Goal: Check status: Check status

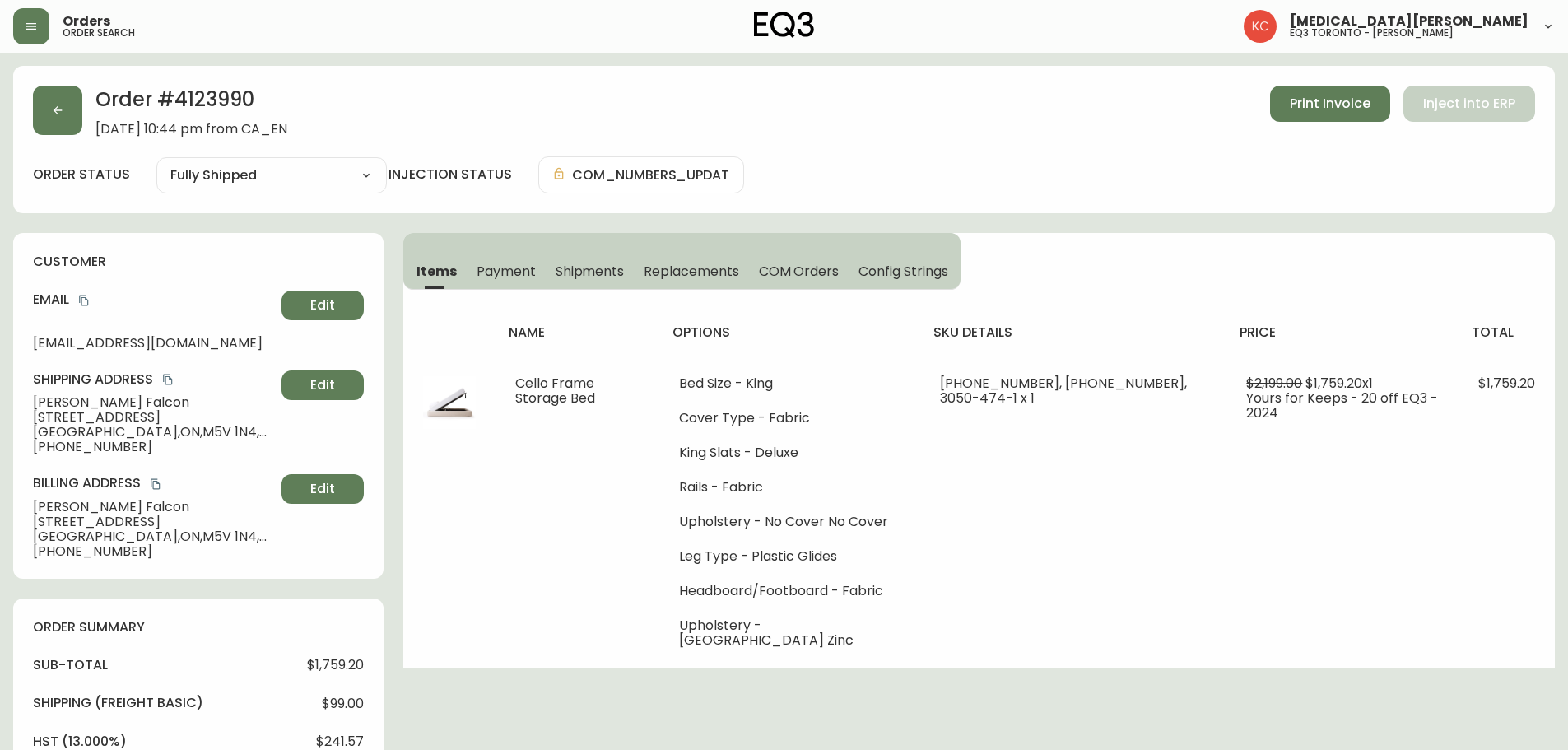
select select "FULLY_SHIPPED"
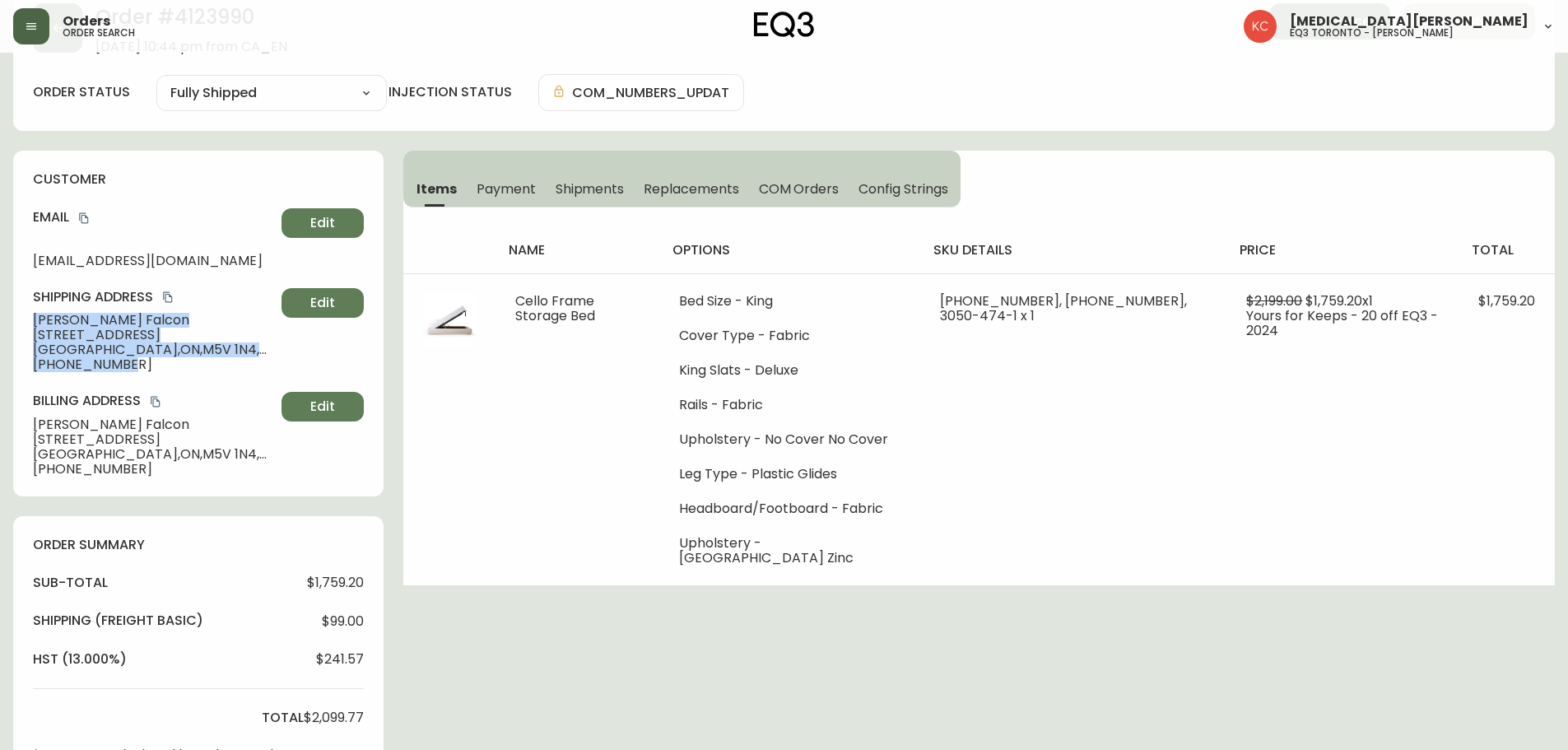
click at [22, 31] on button "button" at bounding box center [31, 26] width 36 height 36
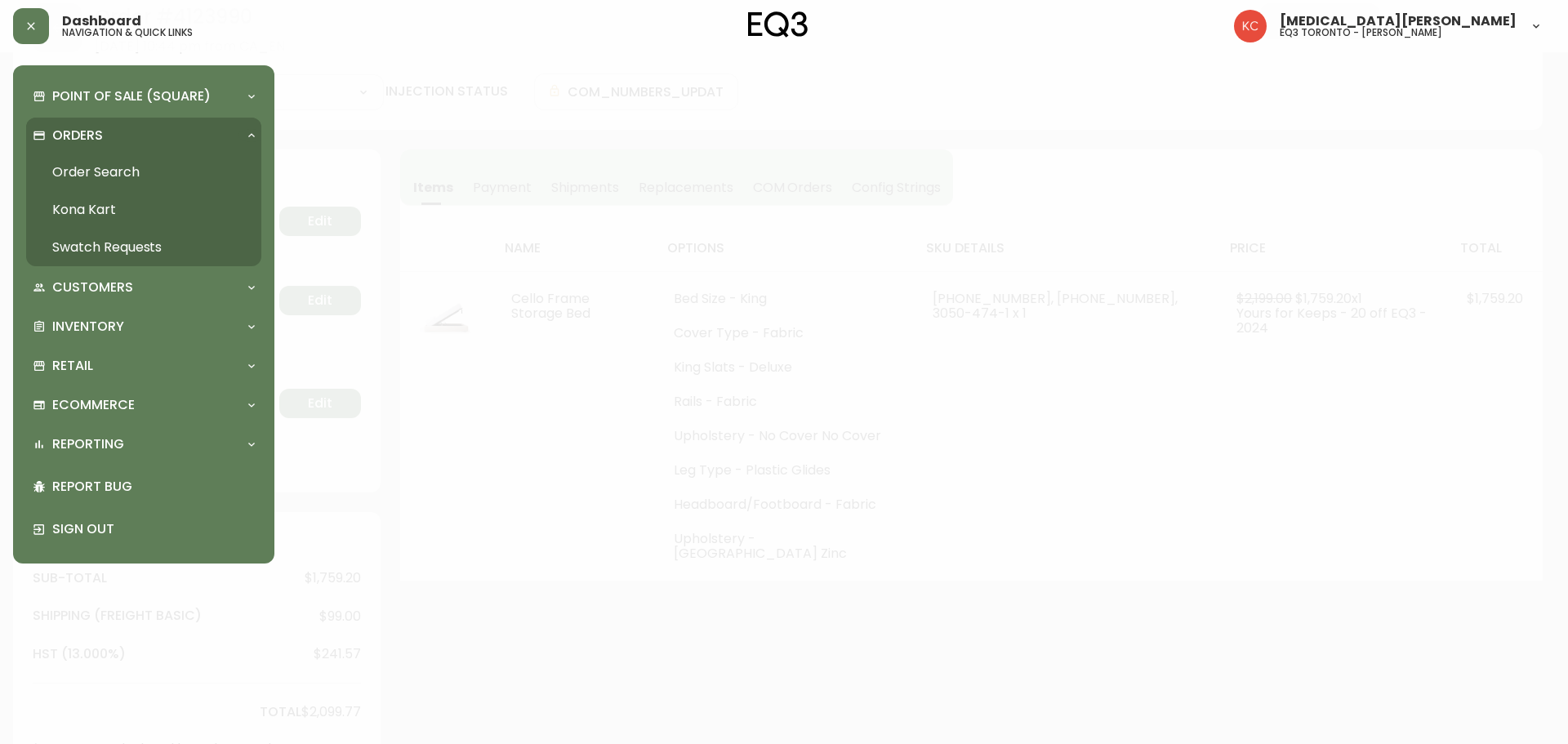
scroll to position [82, 0]
click at [89, 336] on p "Inventory" at bounding box center [88, 326] width 72 height 18
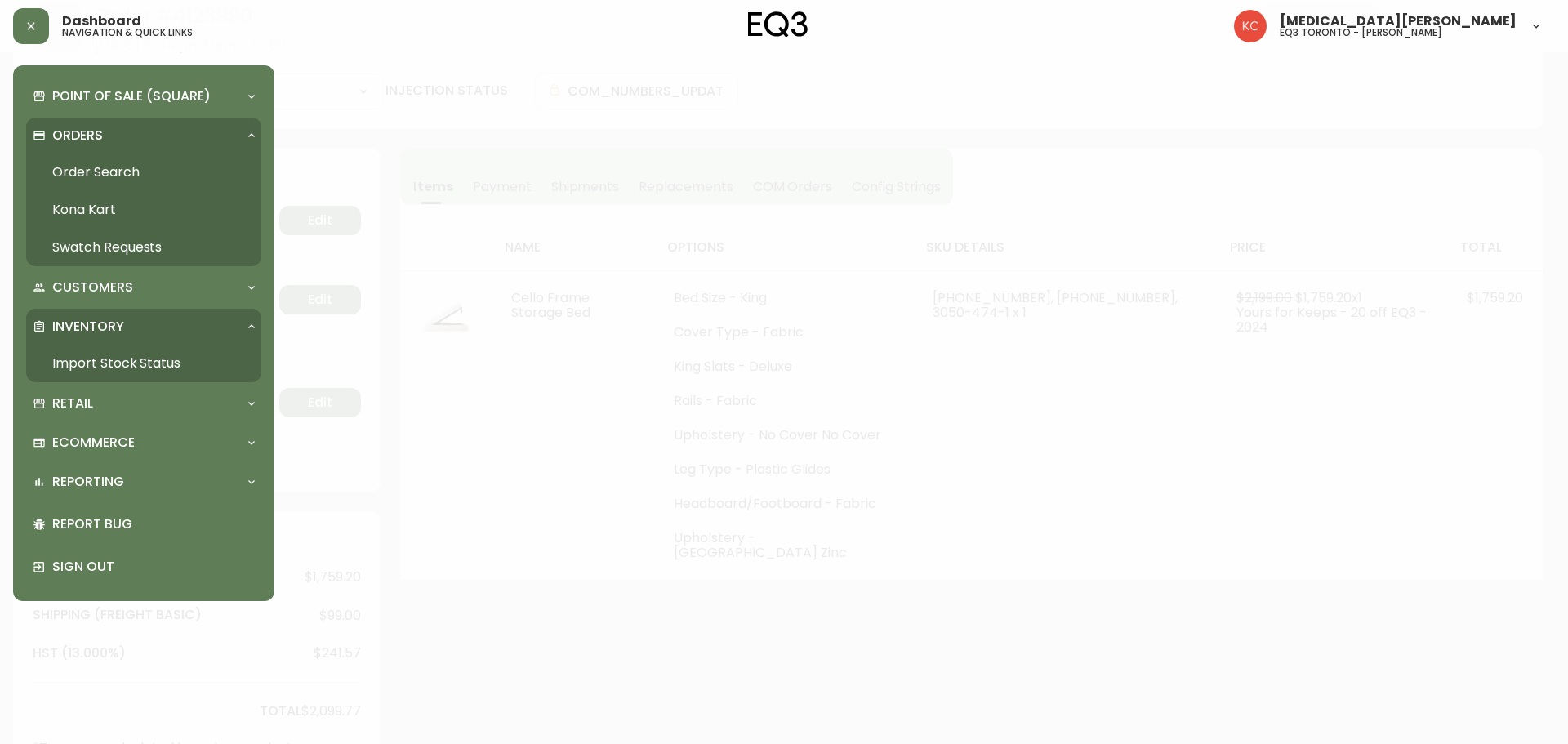
click at [85, 367] on link "Import Stock Status" at bounding box center [143, 363] width 235 height 38
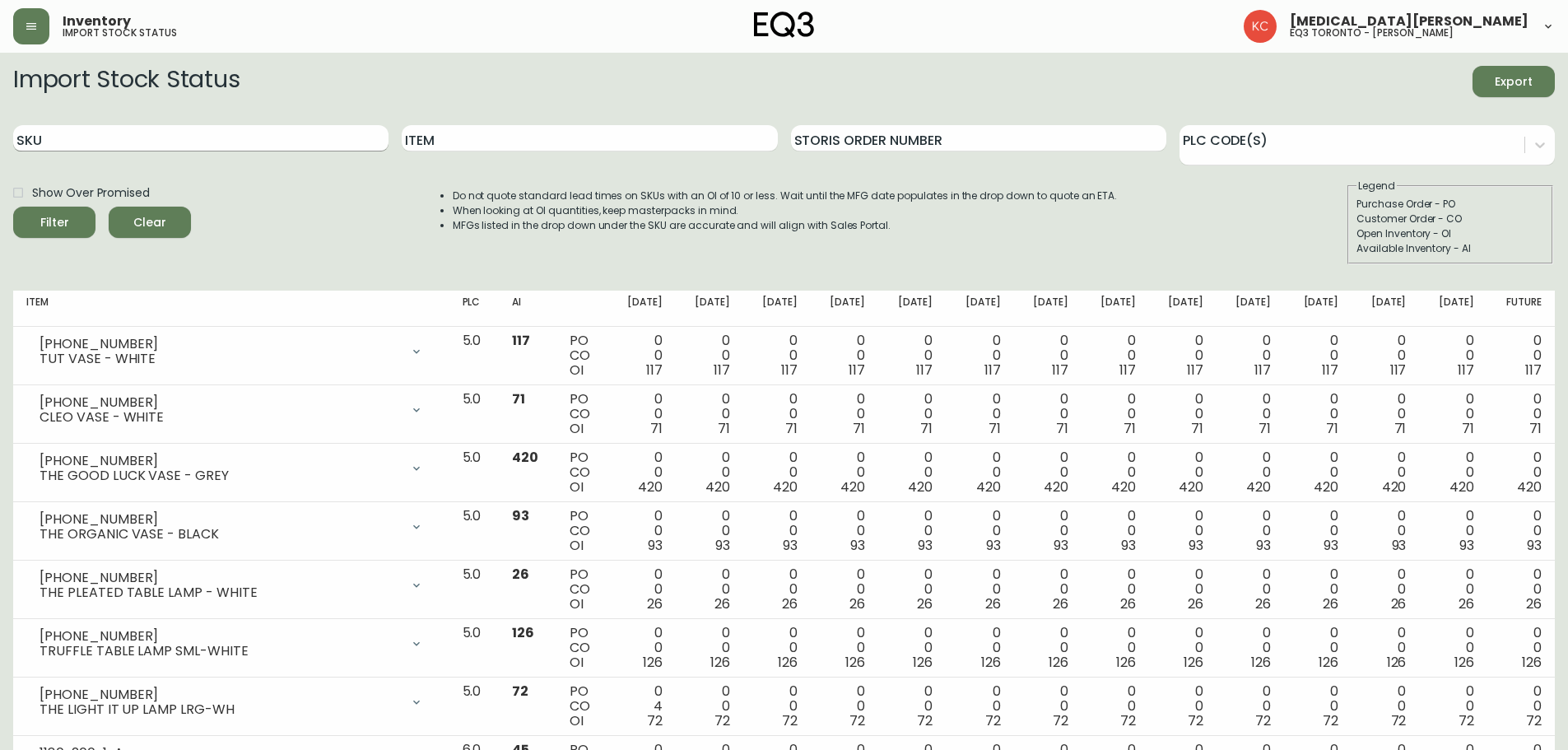
click at [215, 135] on input "SKU" at bounding box center [201, 137] width 375 height 26
paste input "[PHONE_NUMBER]"
click at [14, 207] on button "Filter" at bounding box center [54, 222] width 82 height 31
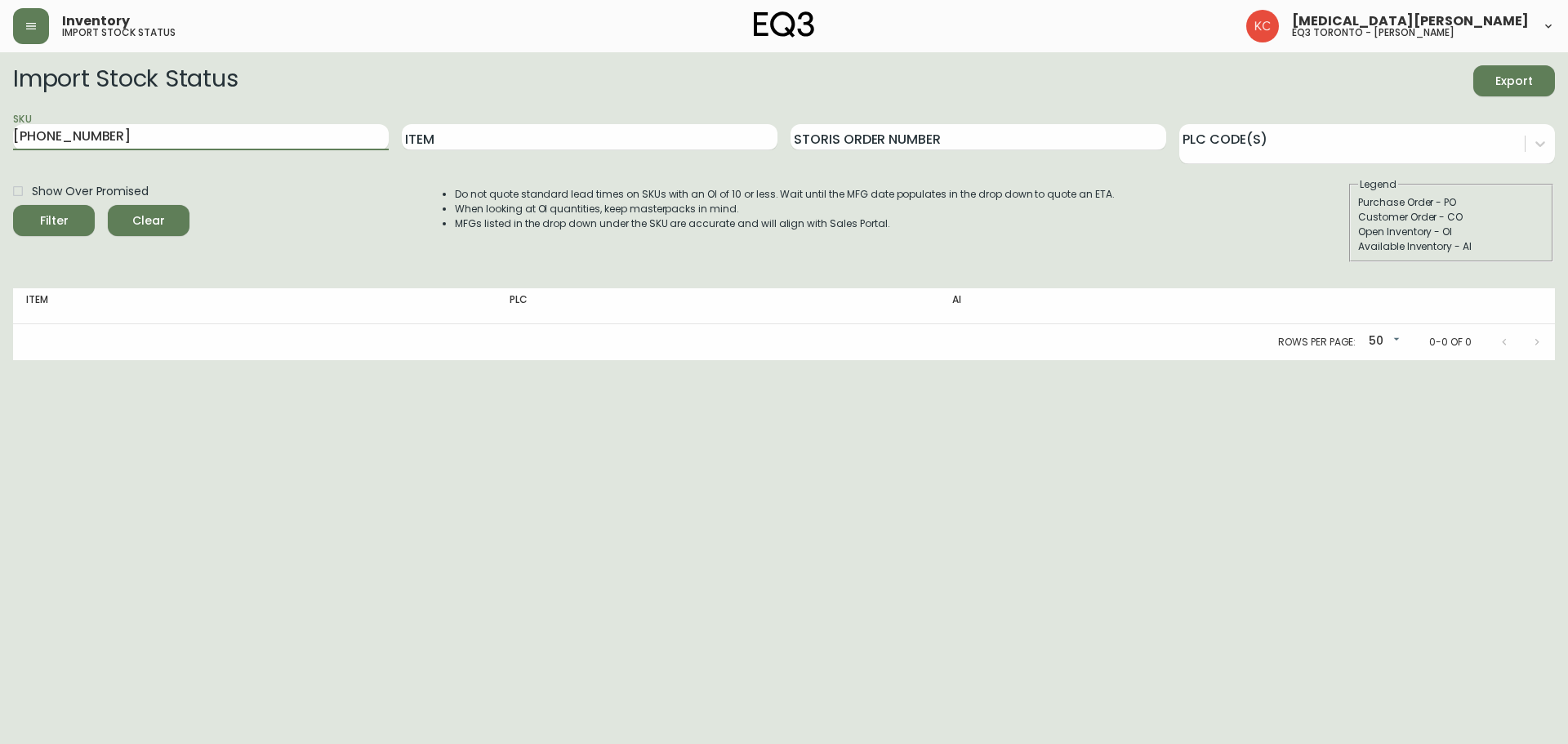
type input "[PHONE_NUMBER]"
click at [1360, 360] on html "Inventory import stock status [MEDICAL_DATA][PERSON_NAME] eq3 toronto - [PERSON…" at bounding box center [784, 180] width 1568 height 360
